Goal: Information Seeking & Learning: Learn about a topic

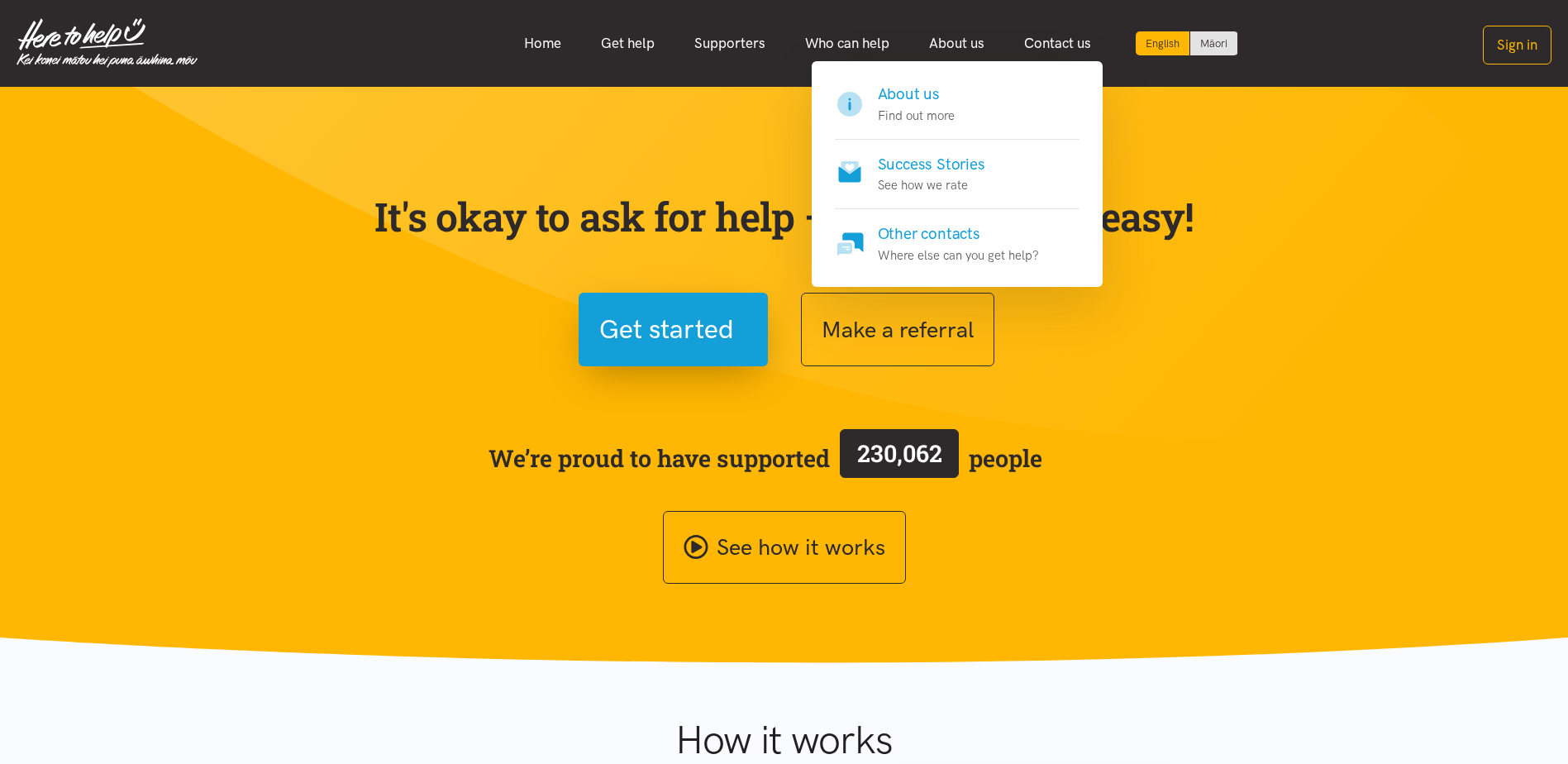
click at [921, 163] on h4 "Success Stories" at bounding box center [931, 164] width 107 height 23
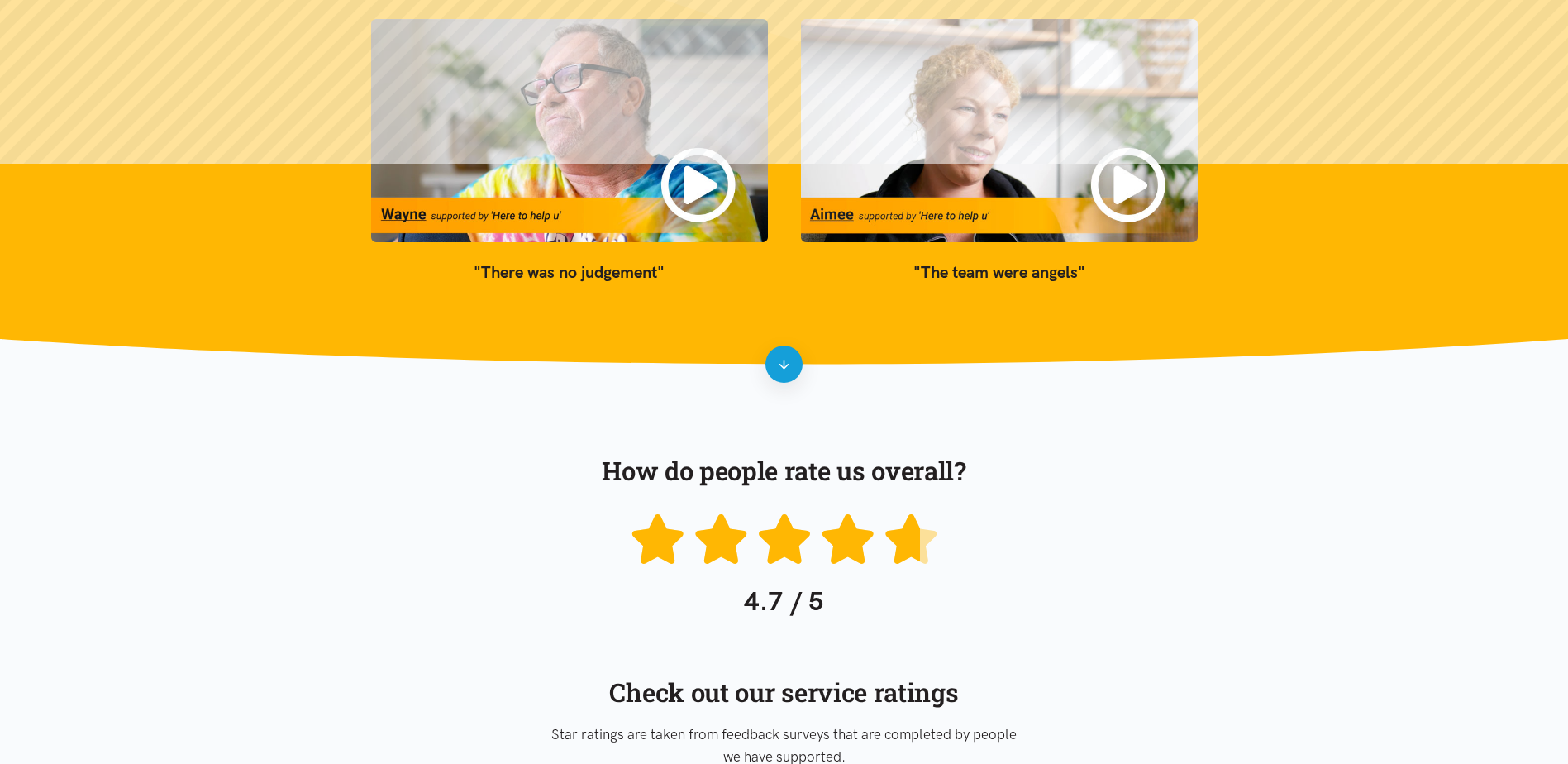
scroll to position [248, 0]
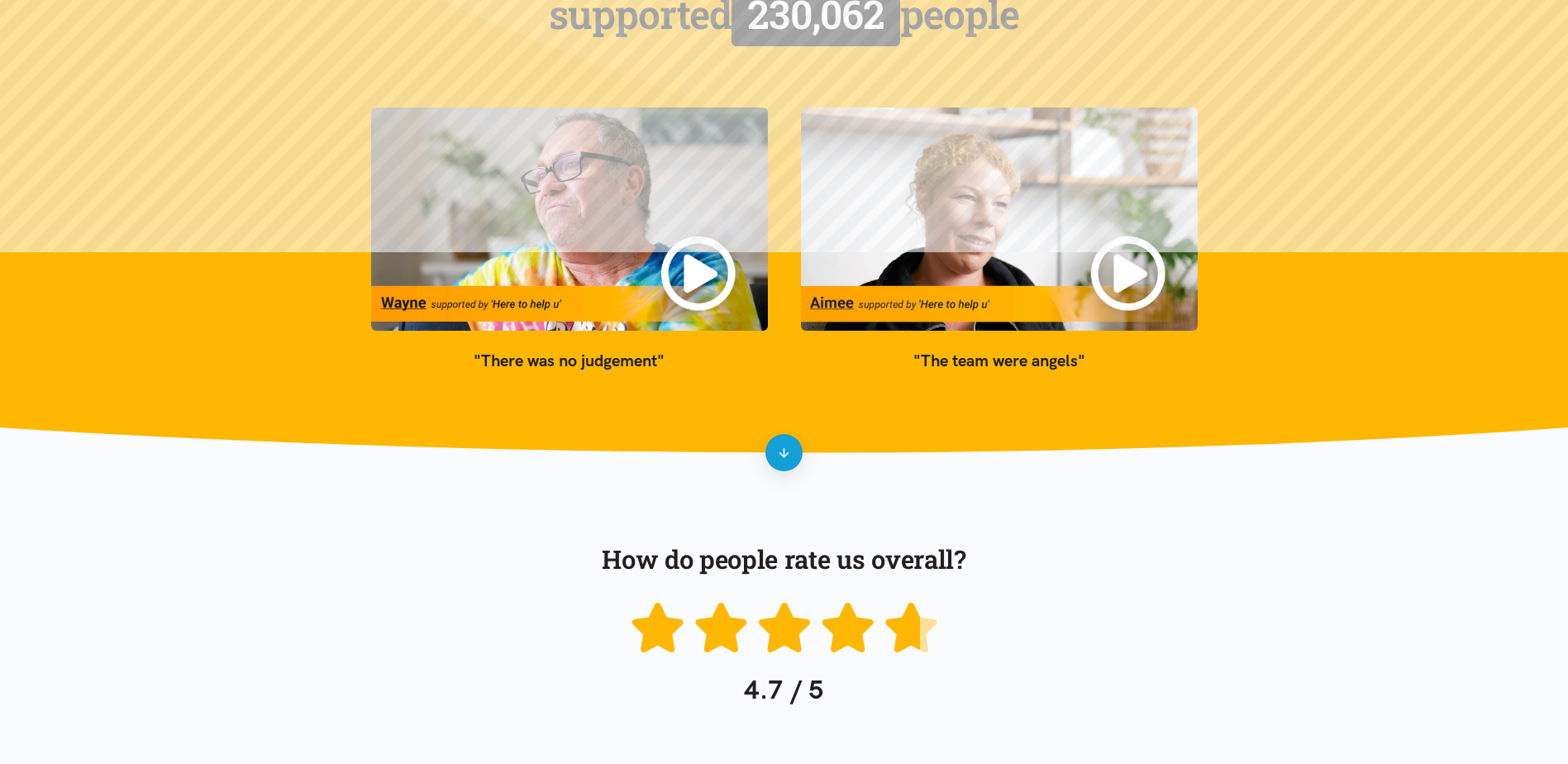
click at [617, 192] on img at bounding box center [569, 218] width 397 height 223
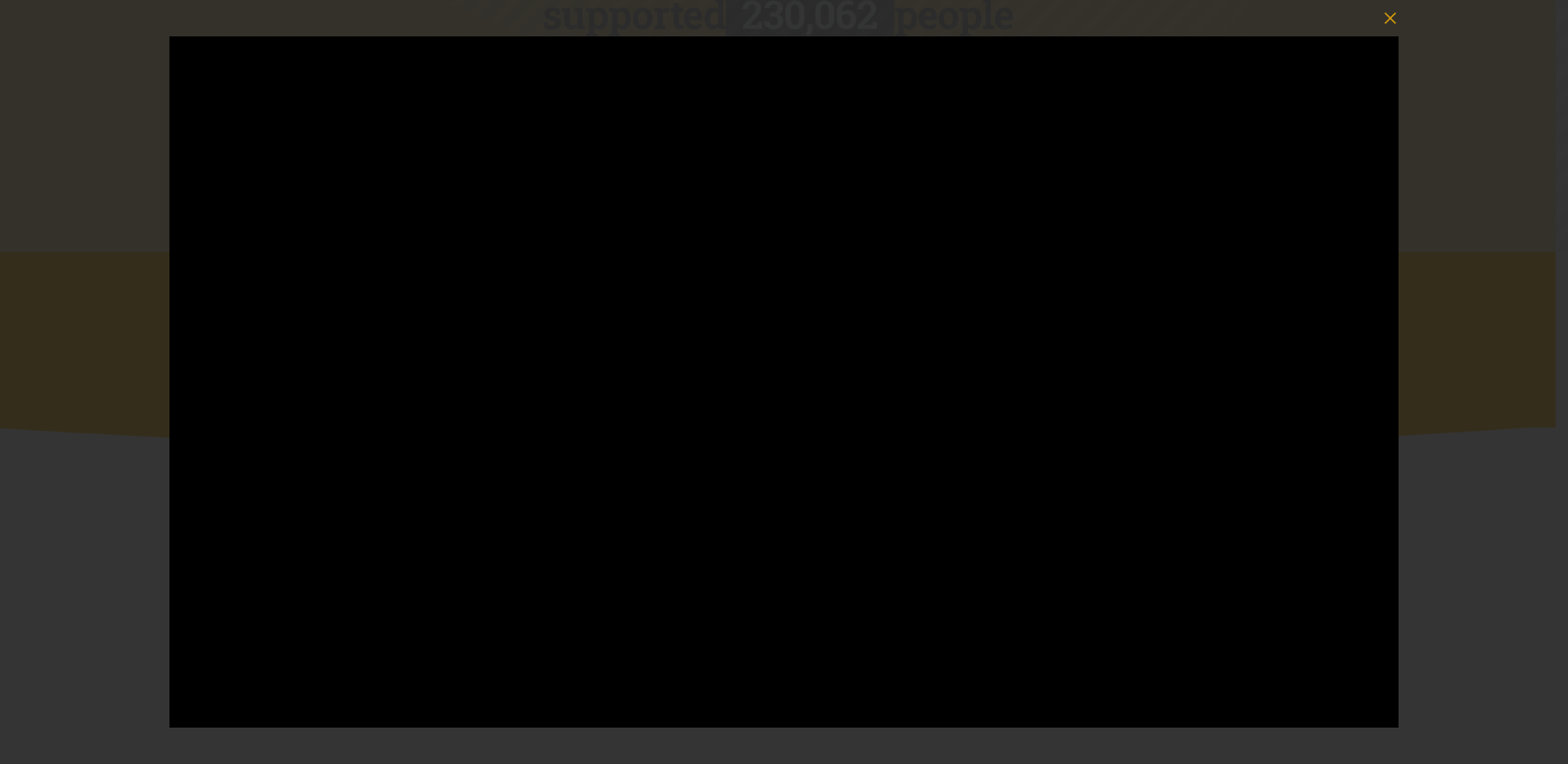
click at [1394, 20] on icon "button" at bounding box center [1390, 18] width 23 height 23
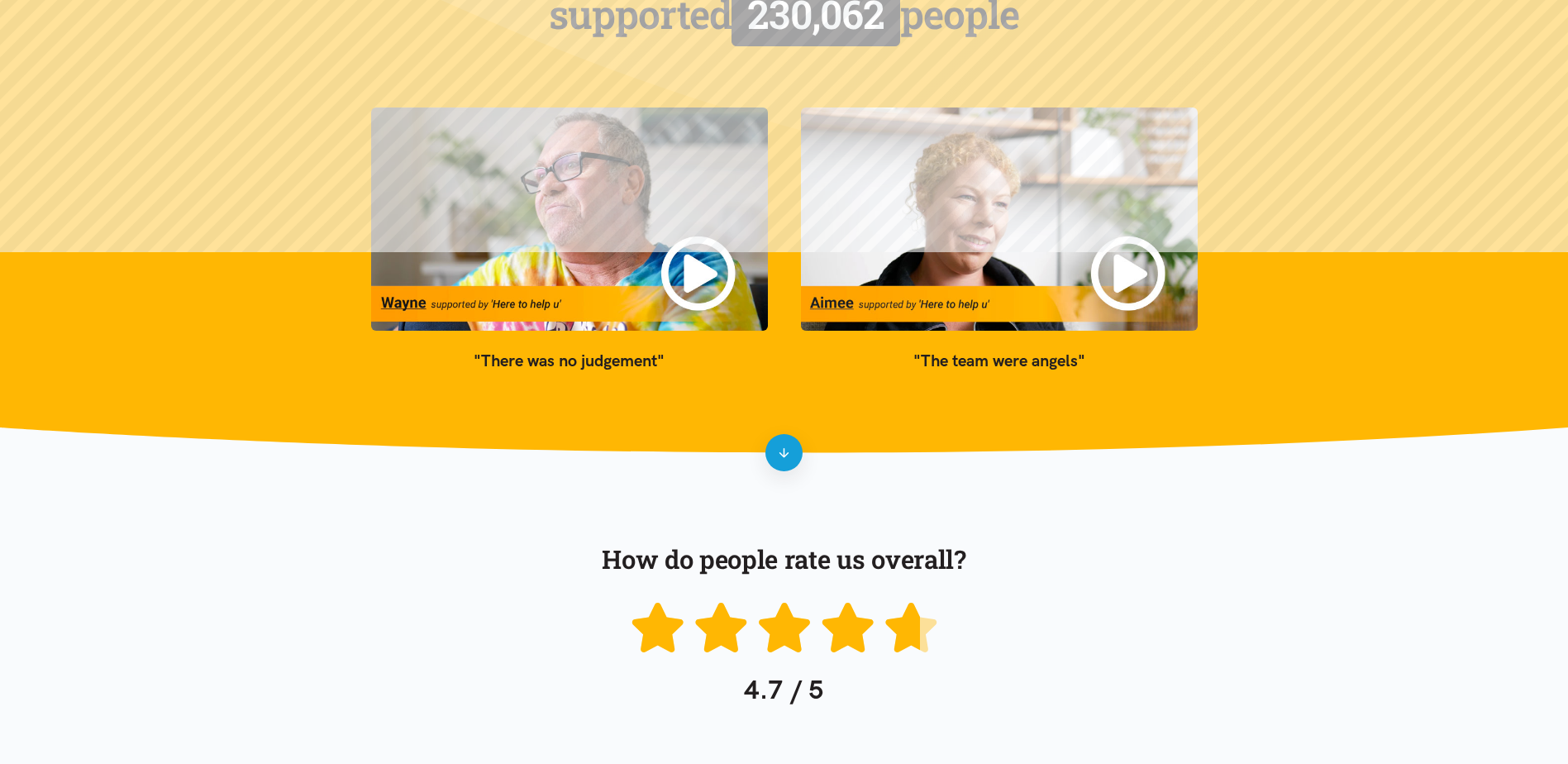
click at [1125, 269] on img at bounding box center [999, 218] width 397 height 223
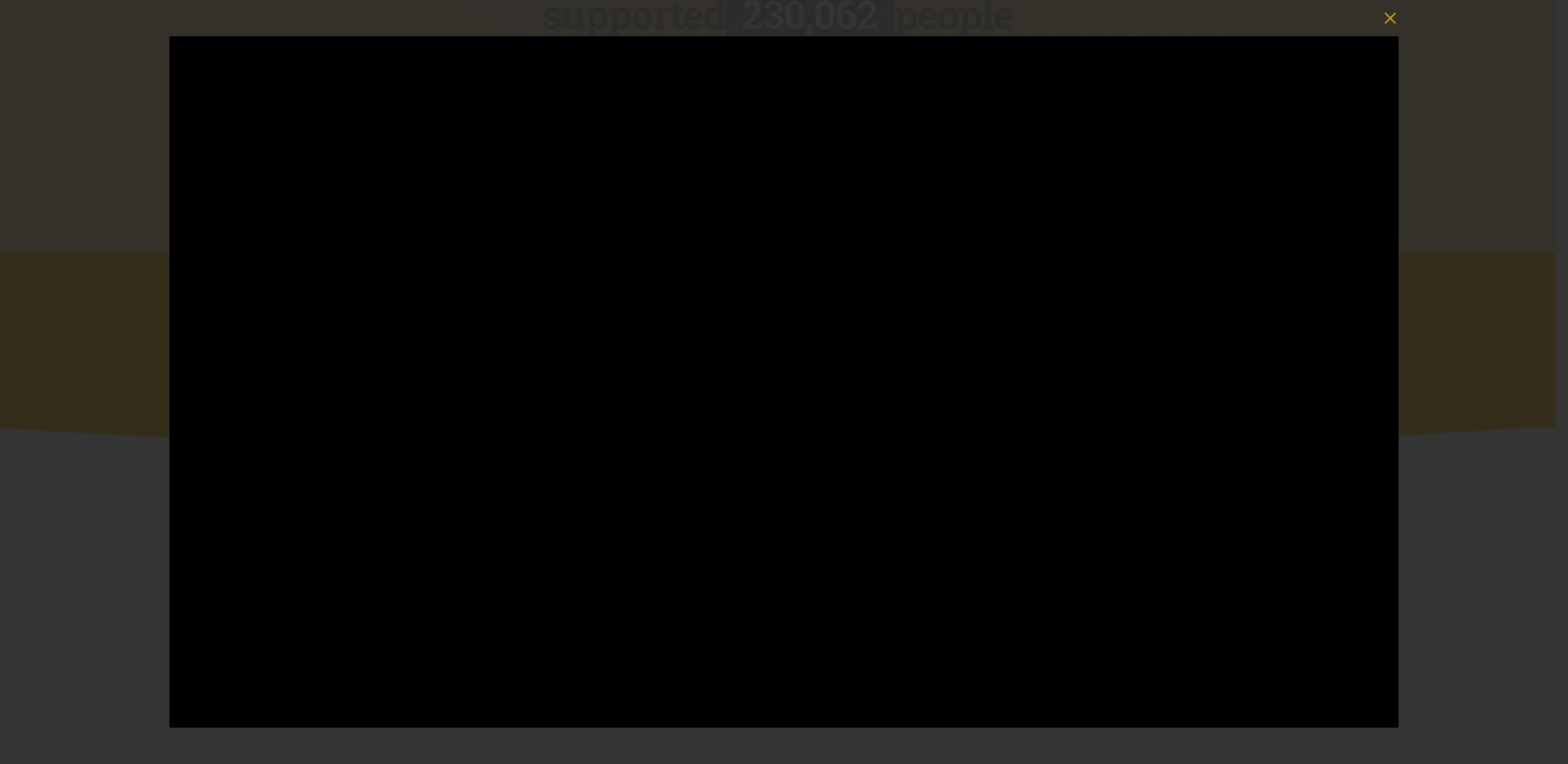
click at [1394, 20] on icon "button" at bounding box center [1390, 18] width 23 height 23
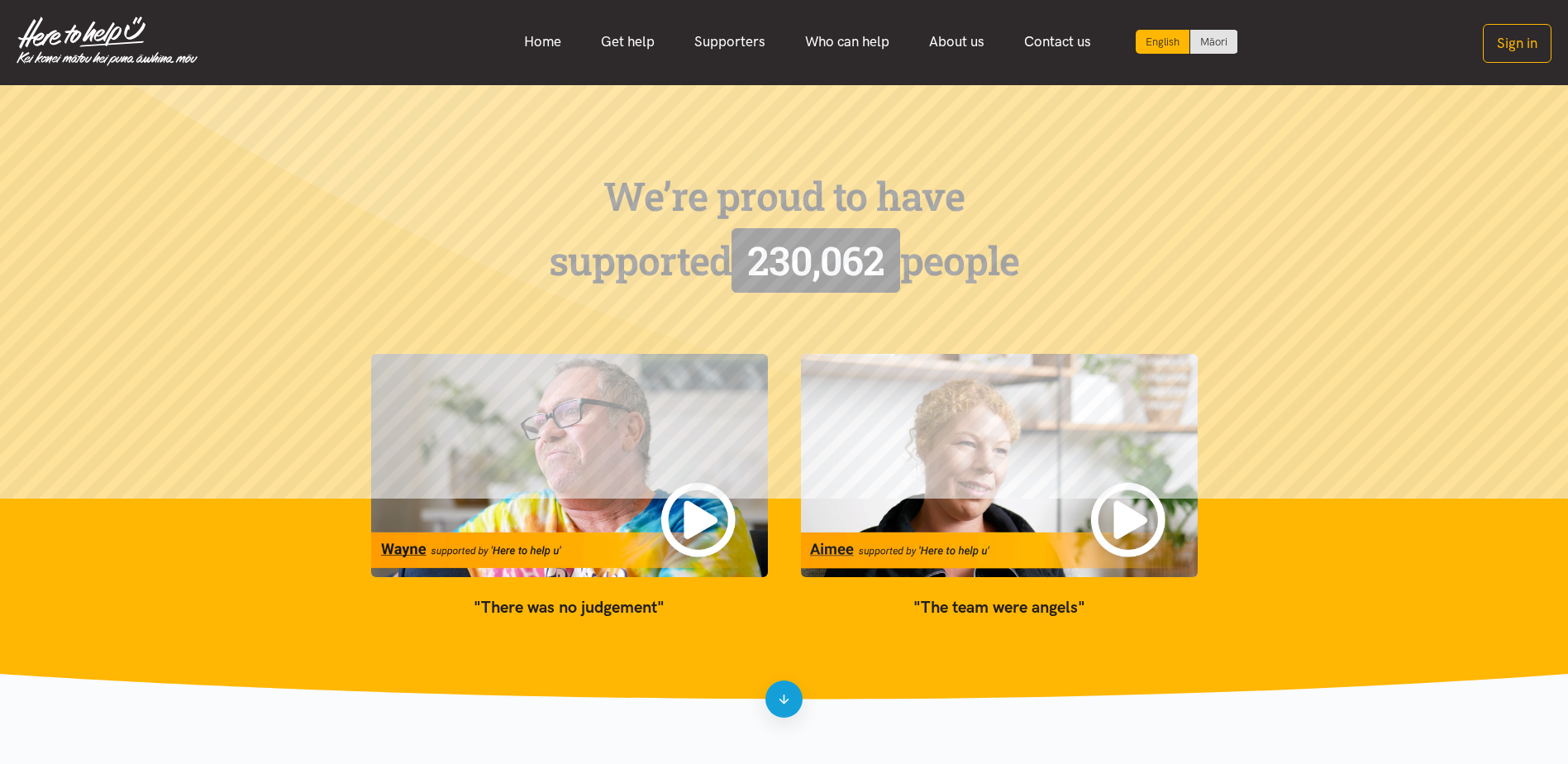
scroll to position [0, 0]
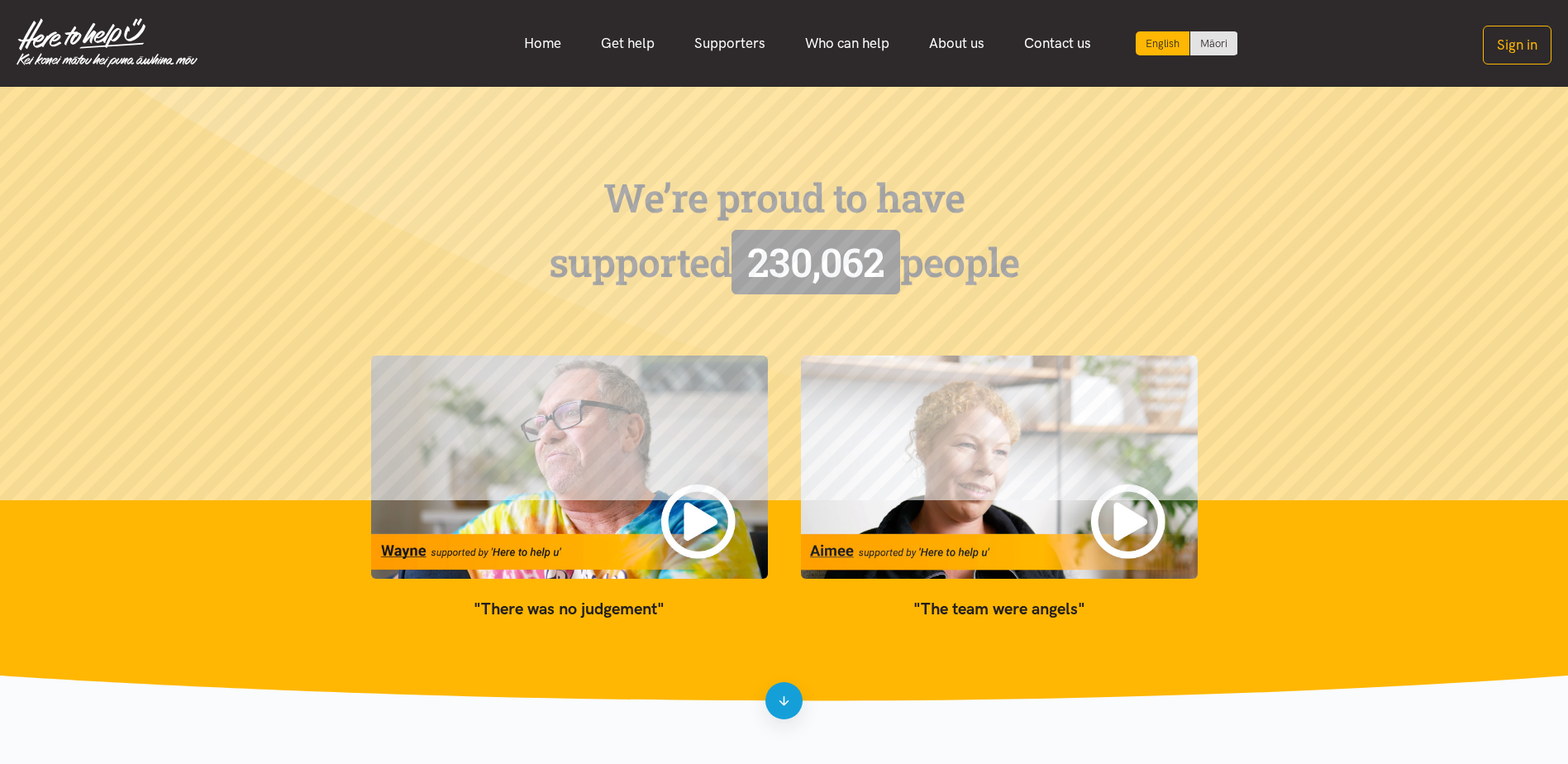
click at [1134, 518] on img at bounding box center [999, 467] width 397 height 223
